Goal: Task Accomplishment & Management: Complete application form

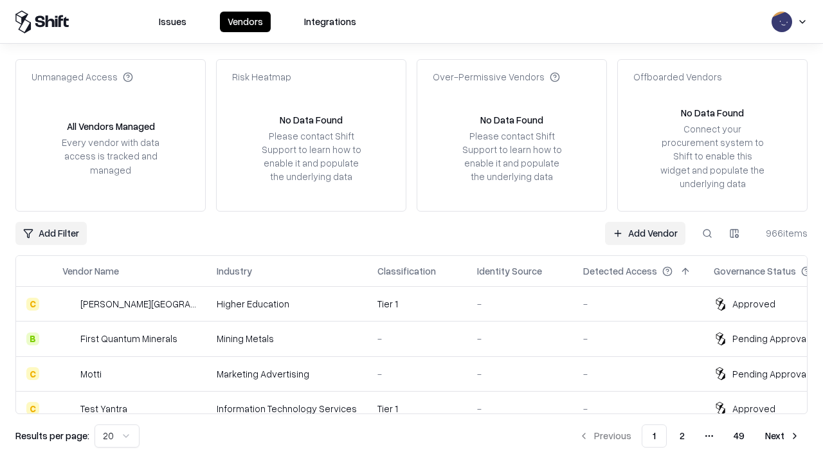
click at [645, 233] on link "Add Vendor" at bounding box center [645, 233] width 80 height 23
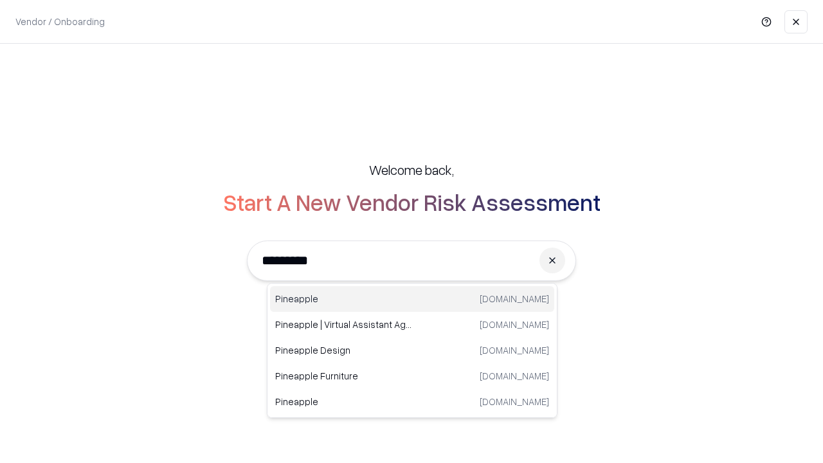
click at [412, 299] on div "Pineapple [DOMAIN_NAME]" at bounding box center [412, 299] width 284 height 26
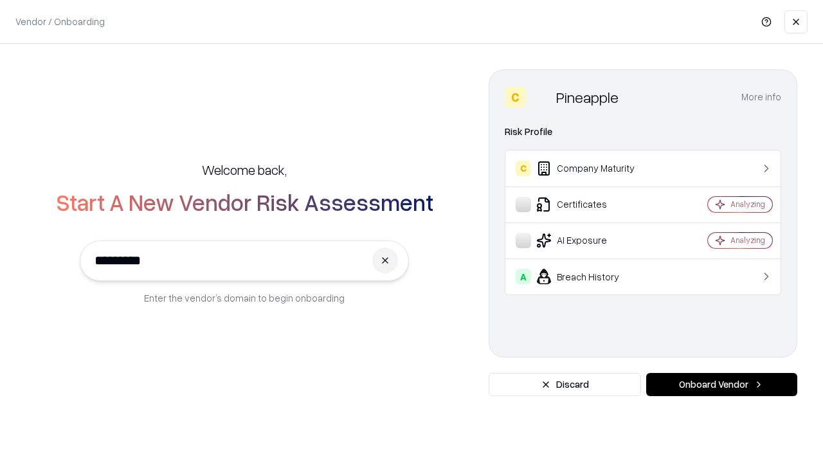
type input "*********"
click at [721, 384] on button "Onboard Vendor" at bounding box center [721, 384] width 151 height 23
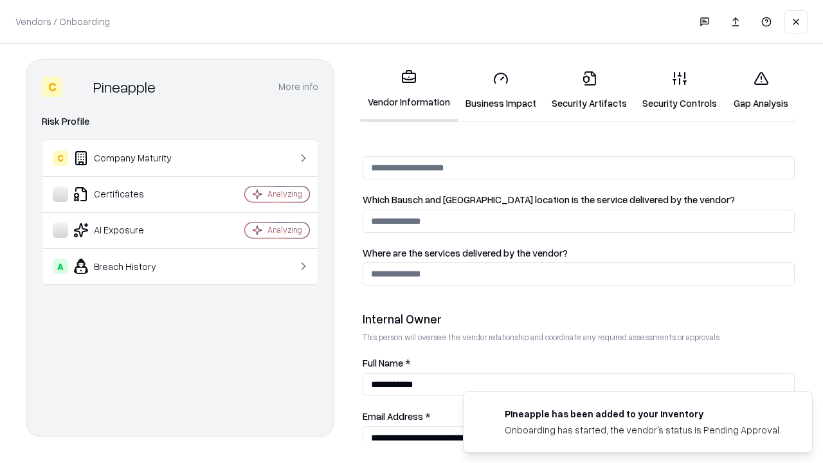
scroll to position [666, 0]
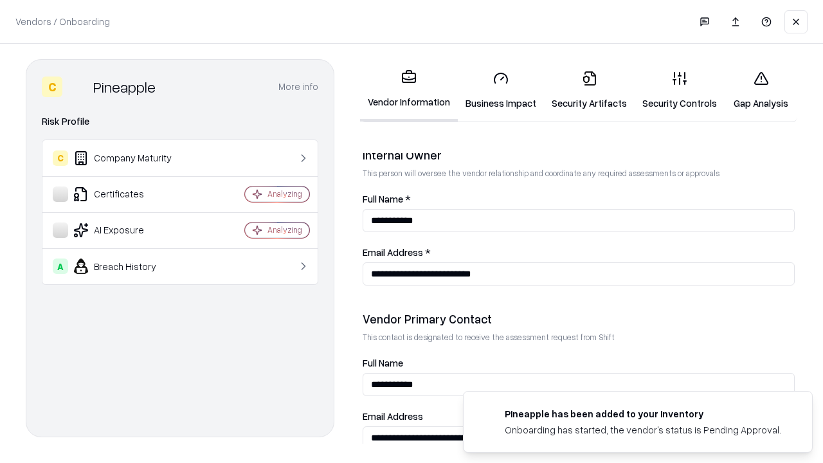
click at [589, 90] on link "Security Artifacts" at bounding box center [589, 90] width 91 height 60
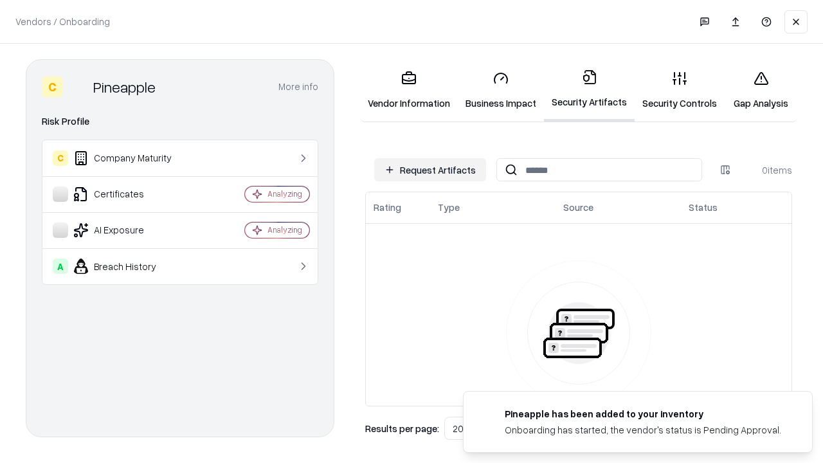
click at [430, 170] on button "Request Artifacts" at bounding box center [430, 169] width 112 height 23
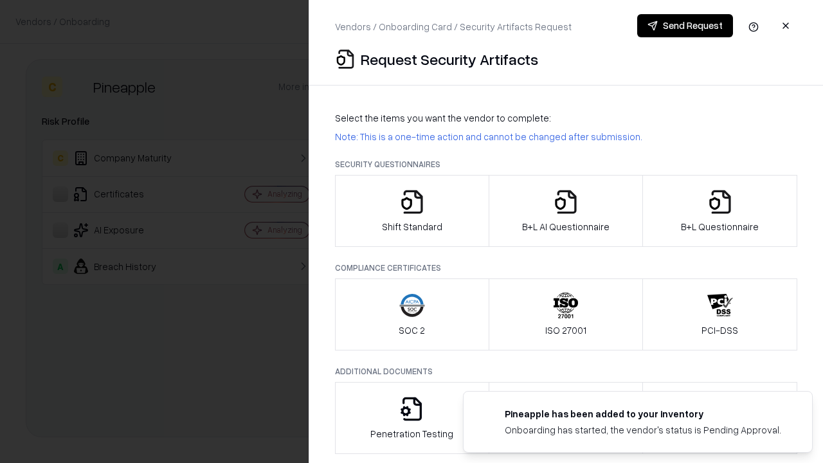
click at [719, 211] on icon "button" at bounding box center [720, 202] width 26 height 26
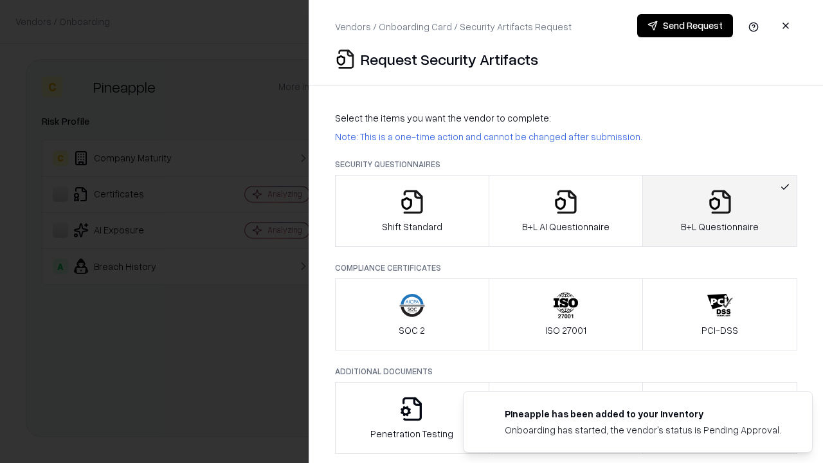
click at [565, 211] on icon "button" at bounding box center [566, 202] width 26 height 26
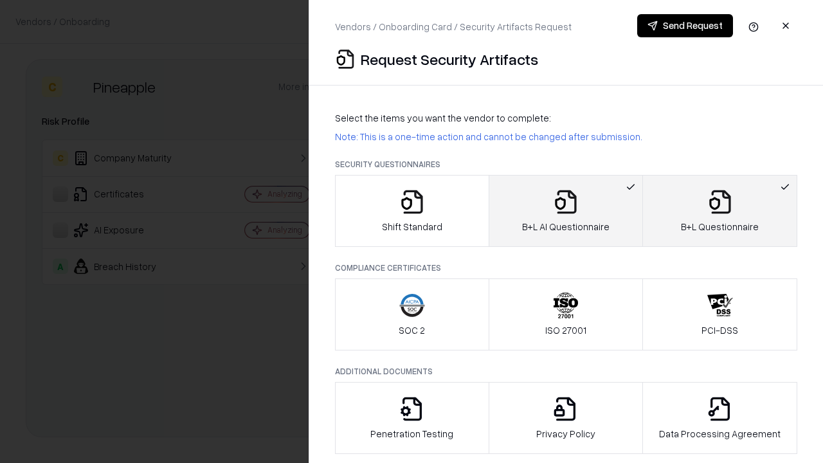
click at [685, 26] on button "Send Request" at bounding box center [685, 25] width 96 height 23
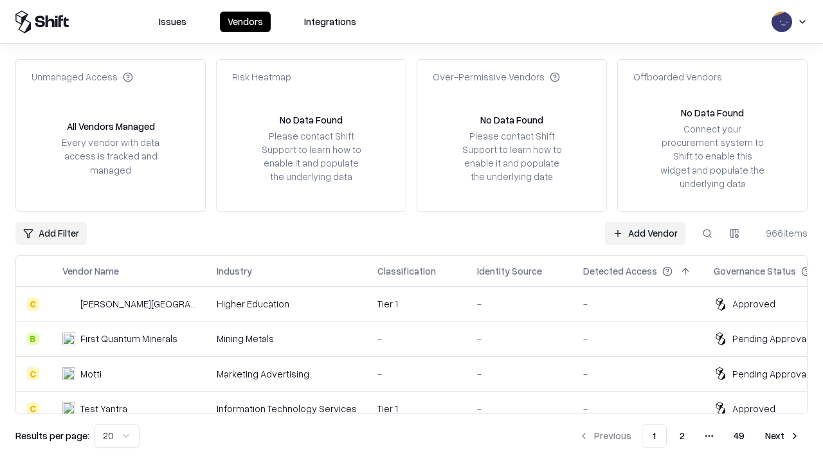
click at [707, 233] on button at bounding box center [707, 233] width 23 height 23
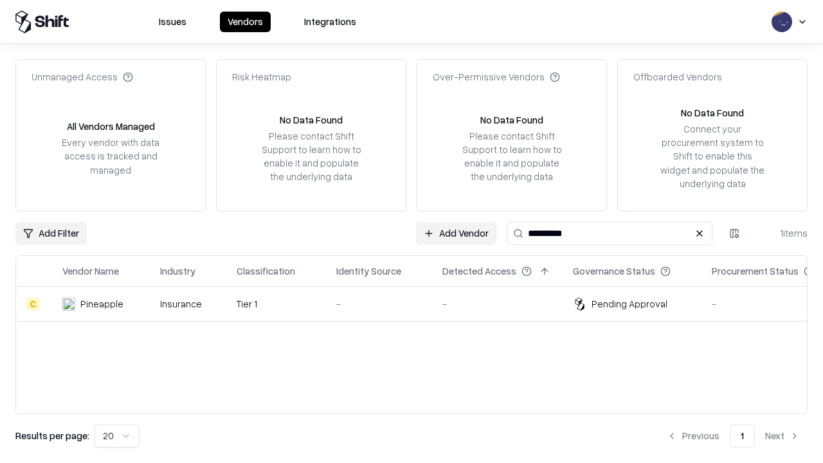
type input "*********"
click at [419, 303] on div "-" at bounding box center [378, 303] width 85 height 13
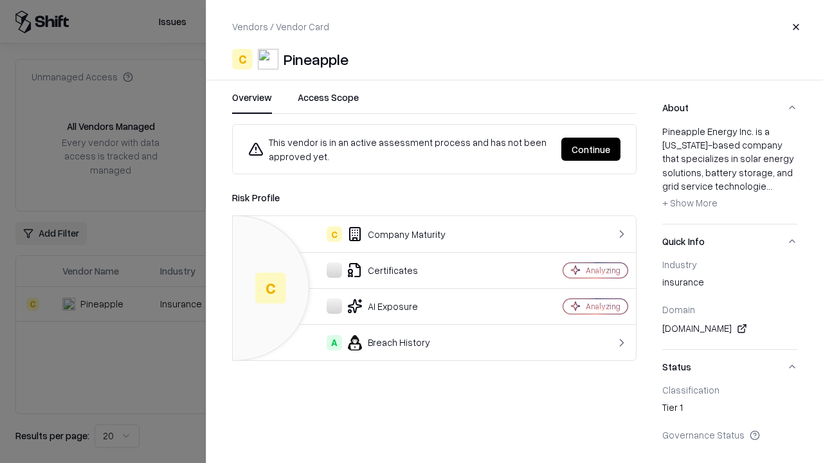
click at [591, 149] on button "Continue" at bounding box center [590, 149] width 59 height 23
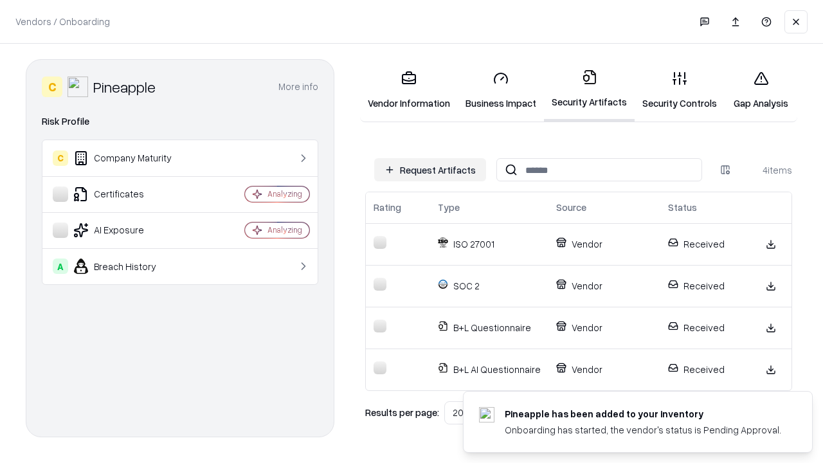
click at [760, 90] on link "Gap Analysis" at bounding box center [760, 90] width 73 height 60
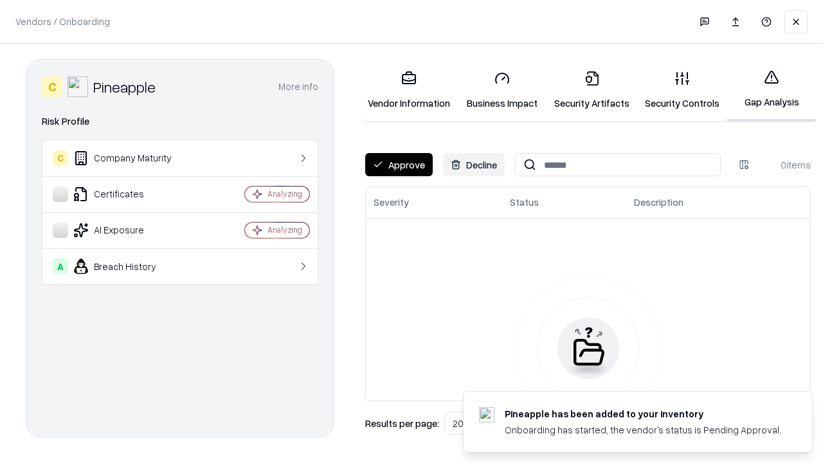
click at [399, 165] on button "Approve" at bounding box center [398, 164] width 67 height 23
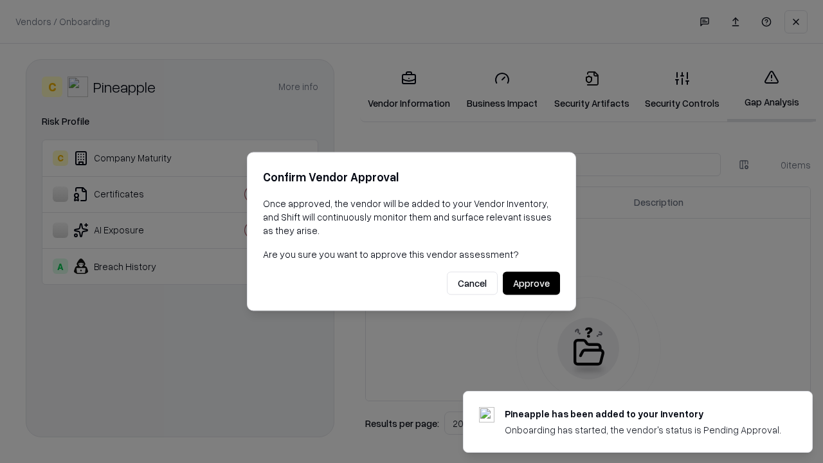
click at [531, 283] on button "Approve" at bounding box center [531, 283] width 57 height 23
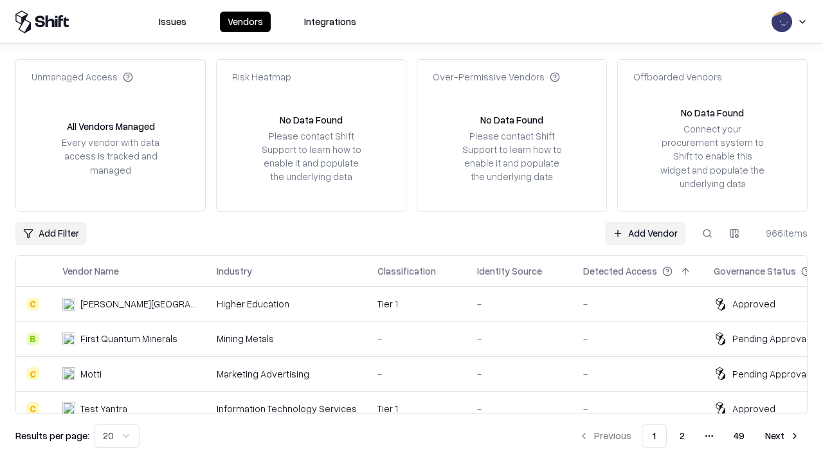
type input "*********"
click at [645, 233] on link "Add Vendor" at bounding box center [645, 233] width 80 height 23
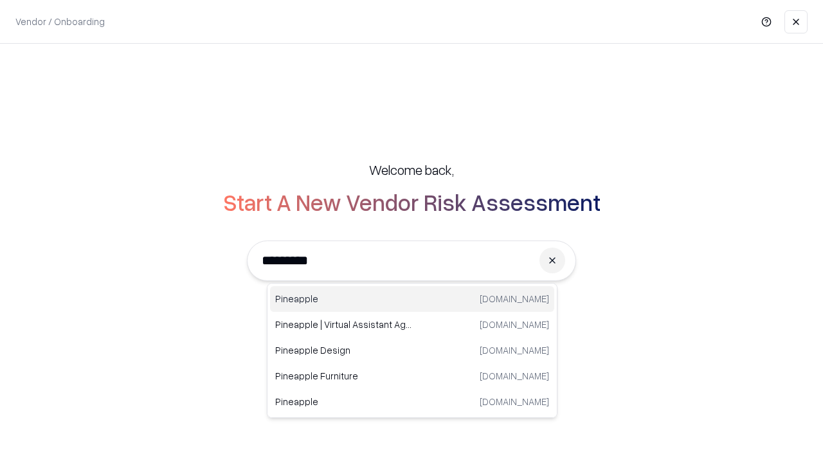
click at [412, 299] on div "Pineapple [DOMAIN_NAME]" at bounding box center [412, 299] width 284 height 26
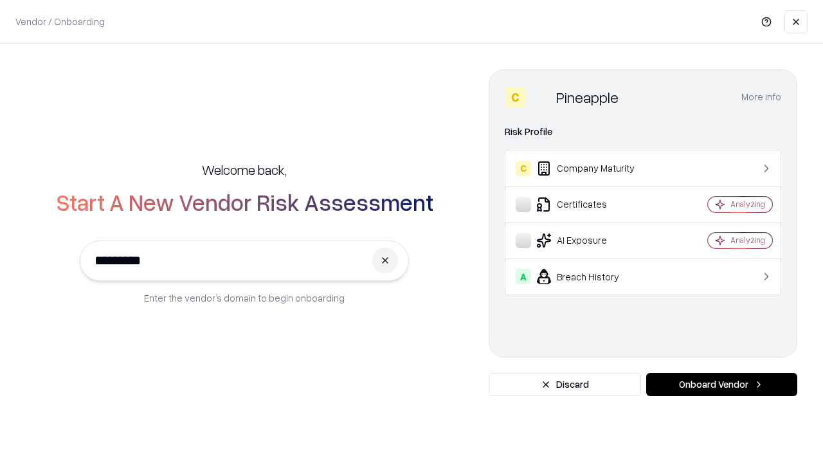
type input "*********"
click at [721, 384] on button "Onboard Vendor" at bounding box center [721, 384] width 151 height 23
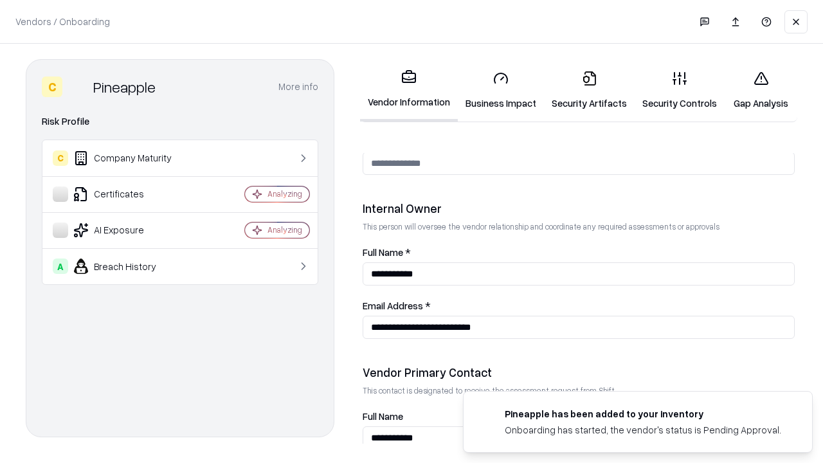
scroll to position [666, 0]
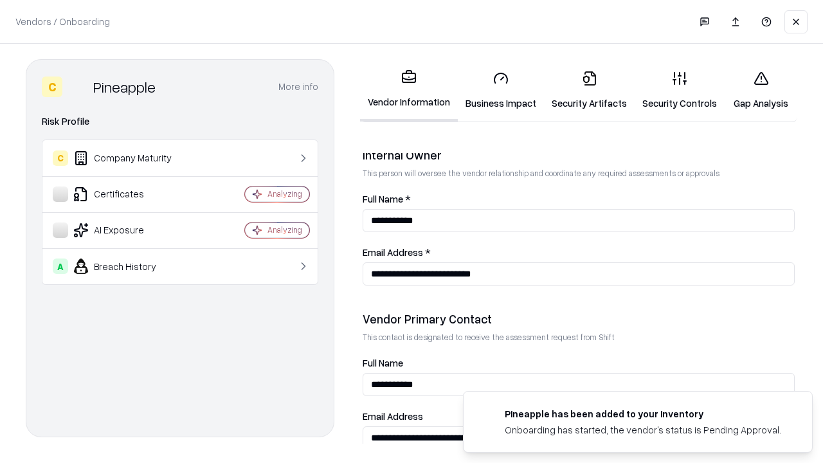
click at [760, 90] on link "Gap Analysis" at bounding box center [760, 90] width 73 height 60
